Goal: Browse casually: Explore the website without a specific task or goal

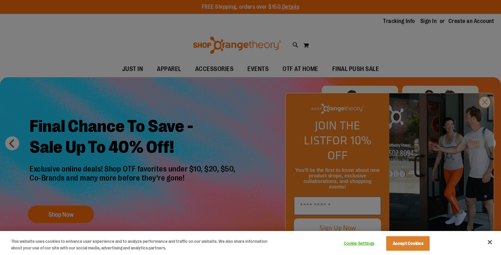
click at [408, 248] on button "Accept Cookies" at bounding box center [408, 243] width 44 height 15
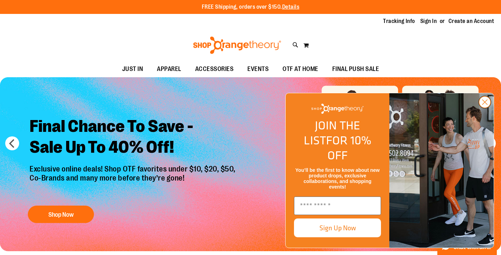
click at [482, 108] on circle "Close dialog" at bounding box center [484, 101] width 11 height 11
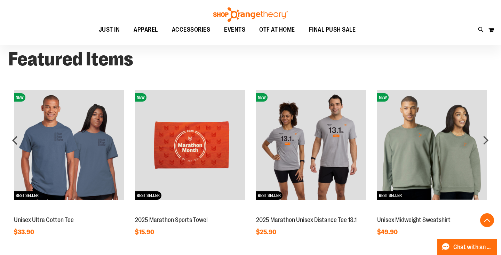
scroll to position [529, 0]
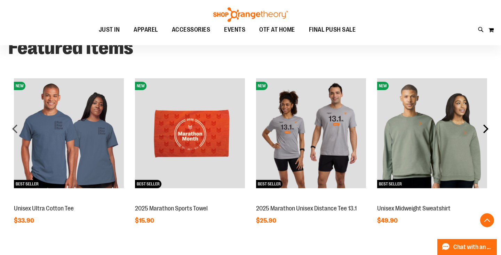
click at [488, 126] on div "next" at bounding box center [486, 129] width 14 height 14
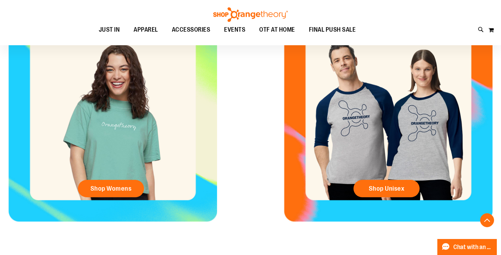
scroll to position [301, 0]
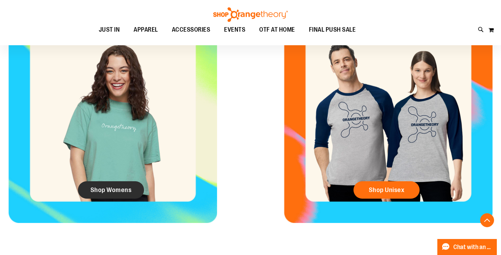
click at [125, 188] on span "Shop Womens" at bounding box center [110, 190] width 41 height 8
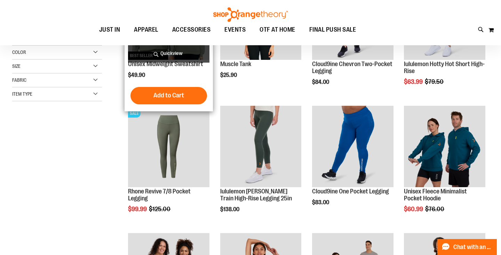
scroll to position [175, 0]
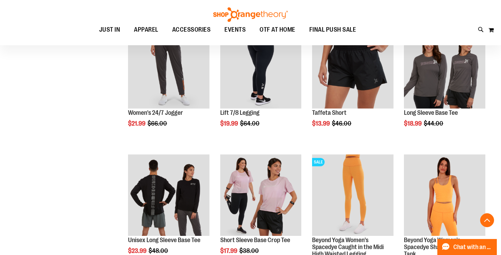
scroll to position [499, 0]
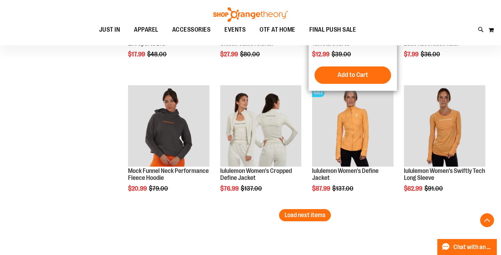
scroll to position [1073, 0]
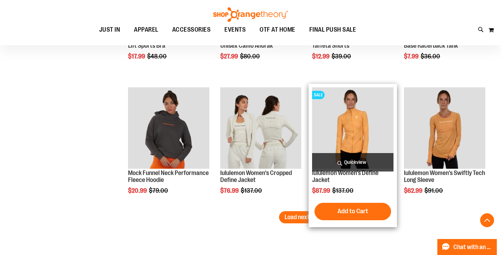
click at [357, 162] on span "Quickview" at bounding box center [352, 162] width 81 height 18
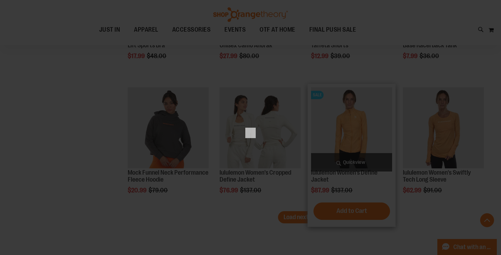
scroll to position [0, 0]
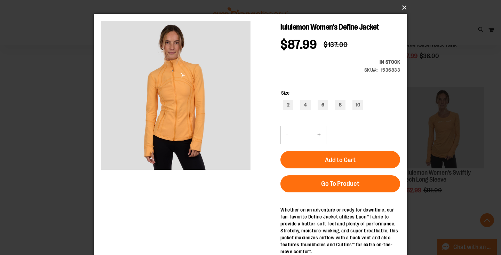
click at [404, 7] on button "×" at bounding box center [252, 7] width 313 height 15
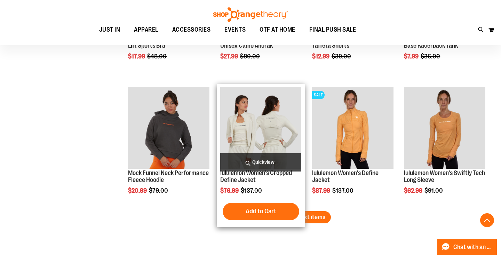
click at [271, 125] on img "product" at bounding box center [260, 127] width 81 height 81
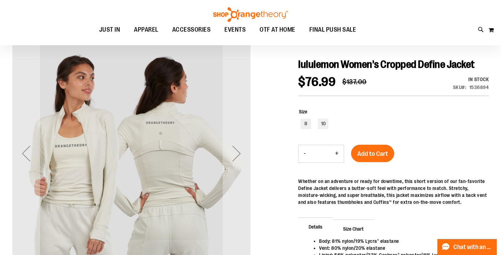
scroll to position [67, 0]
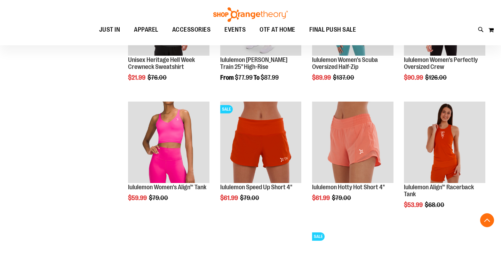
scroll to position [565, 0]
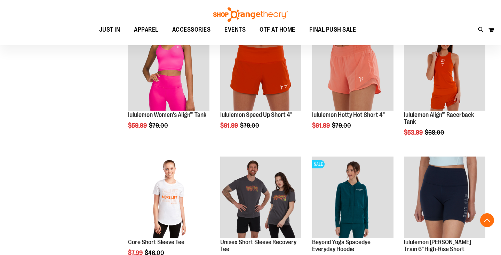
scroll to position [639, 0]
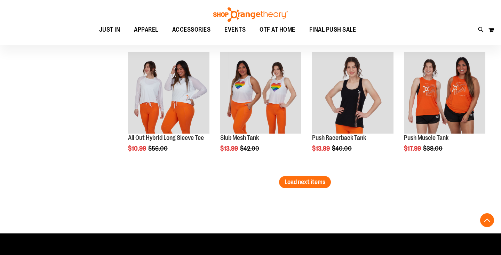
scroll to position [1127, 0]
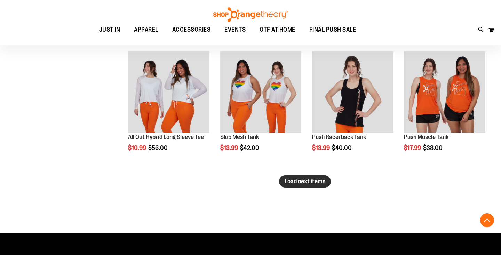
click at [302, 186] on button "Load next items" at bounding box center [305, 181] width 52 height 12
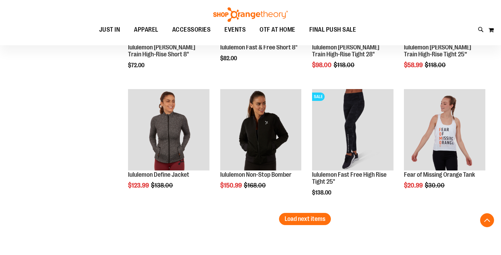
scroll to position [1469, 0]
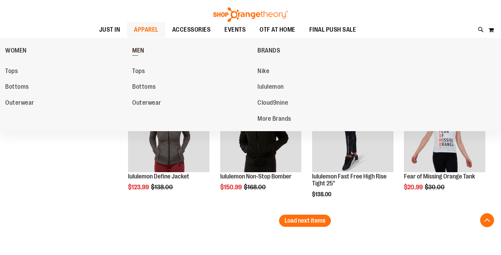
click at [140, 48] on span "MEN" at bounding box center [138, 51] width 12 height 9
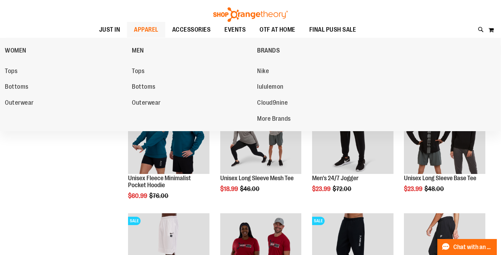
scroll to position [96, 0]
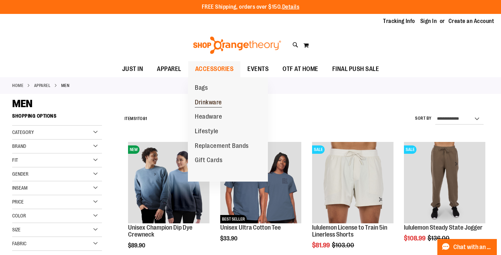
click at [202, 101] on span "Drinkware" at bounding box center [208, 103] width 27 height 9
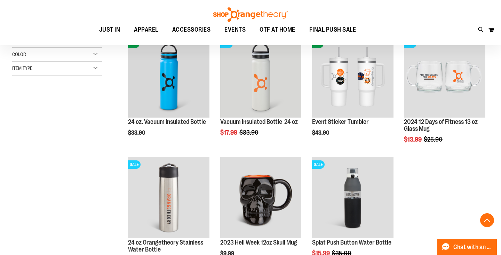
scroll to position [105, 0]
